Goal: Download file/media

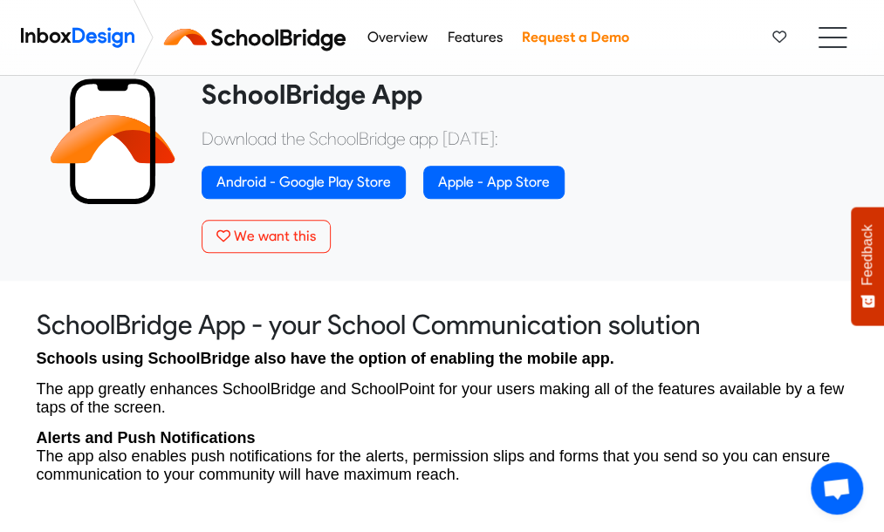
scroll to position [466, 0]
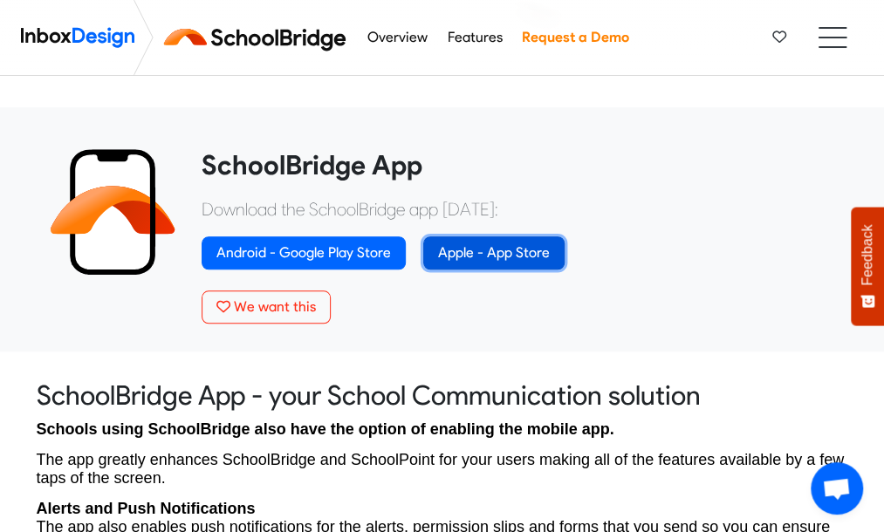
click at [508, 255] on link "Apple - App Store" at bounding box center [493, 252] width 141 height 33
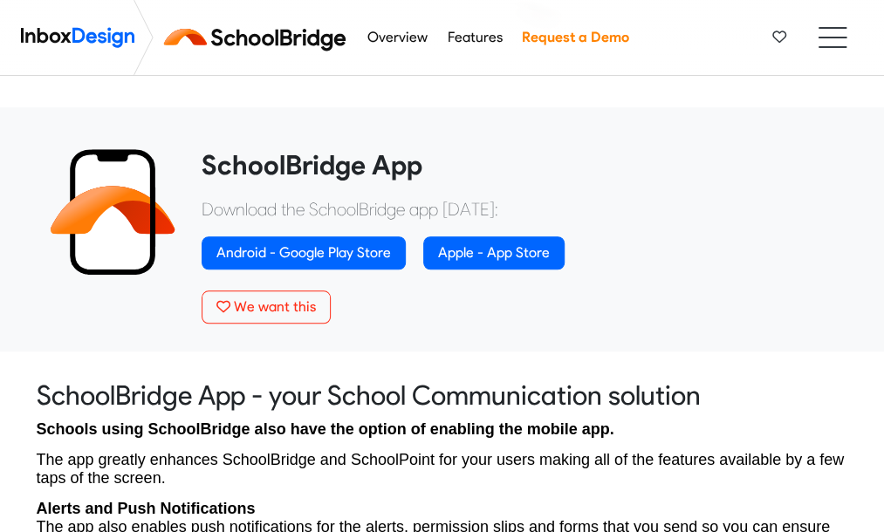
scroll to position [466, 0]
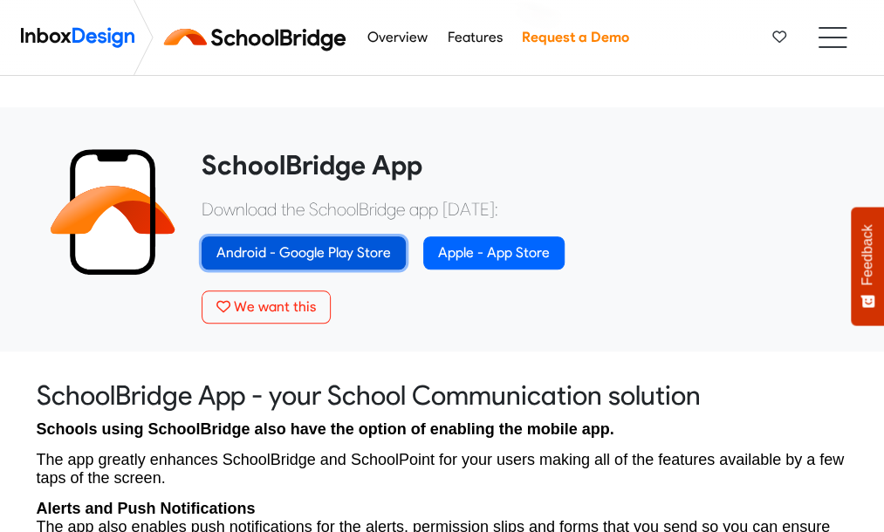
click at [335, 252] on link "Android - Google Play Store" at bounding box center [303, 252] width 204 height 33
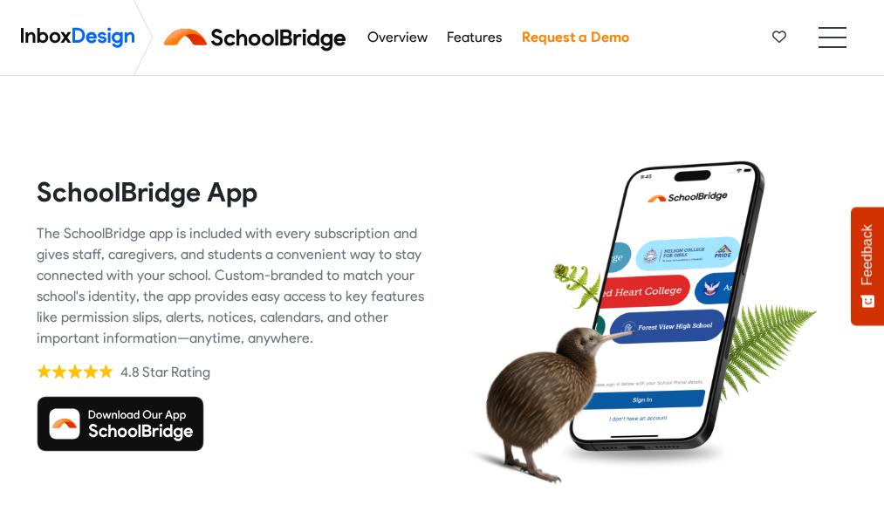
scroll to position [466, 0]
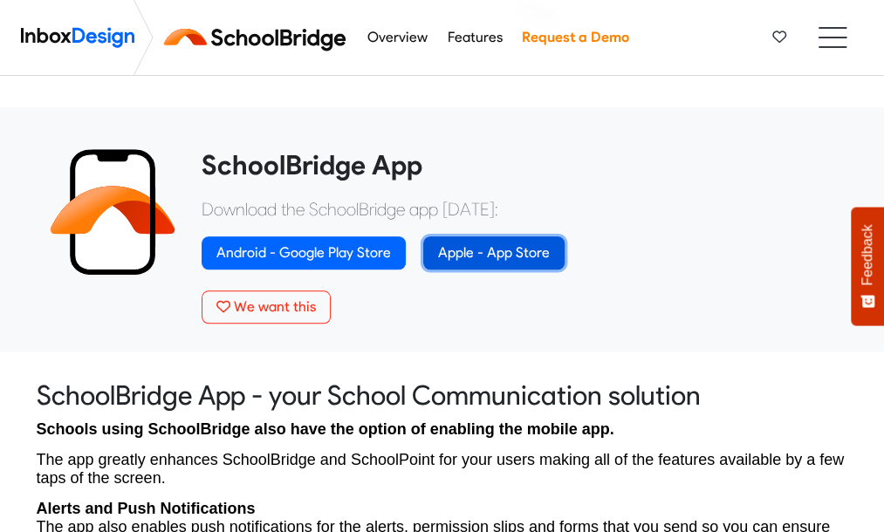
click at [466, 257] on link "Apple - App Store" at bounding box center [493, 252] width 141 height 33
